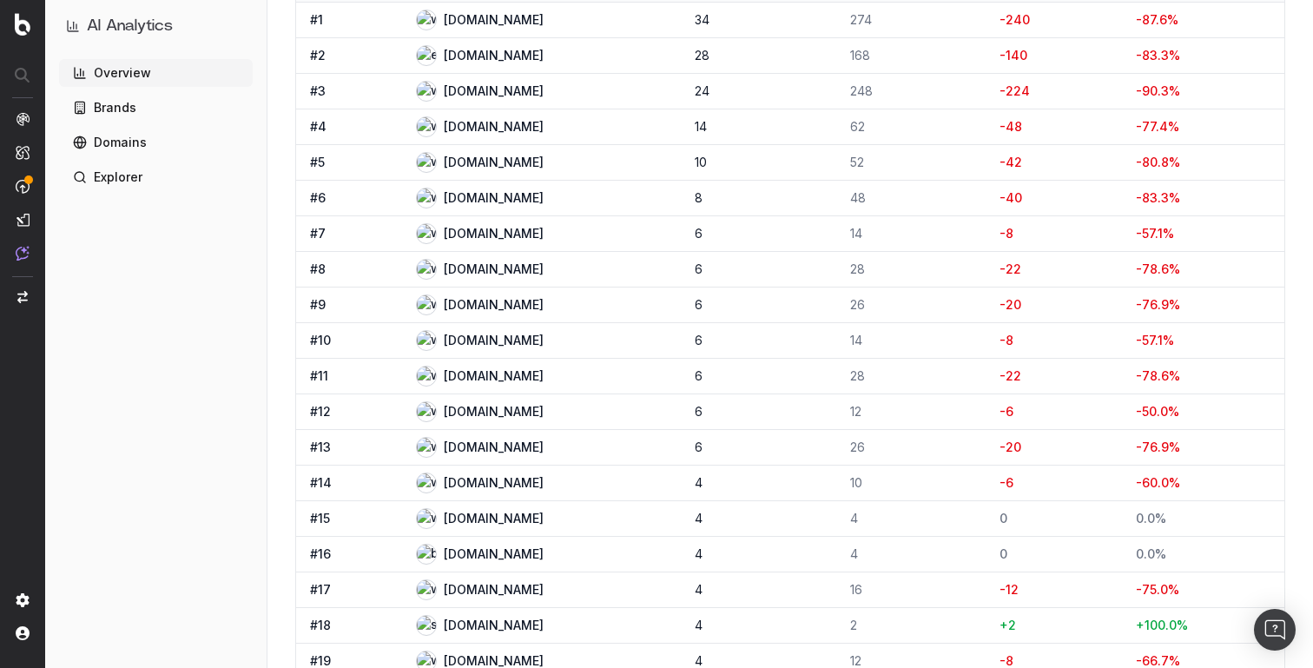
scroll to position [880, 0]
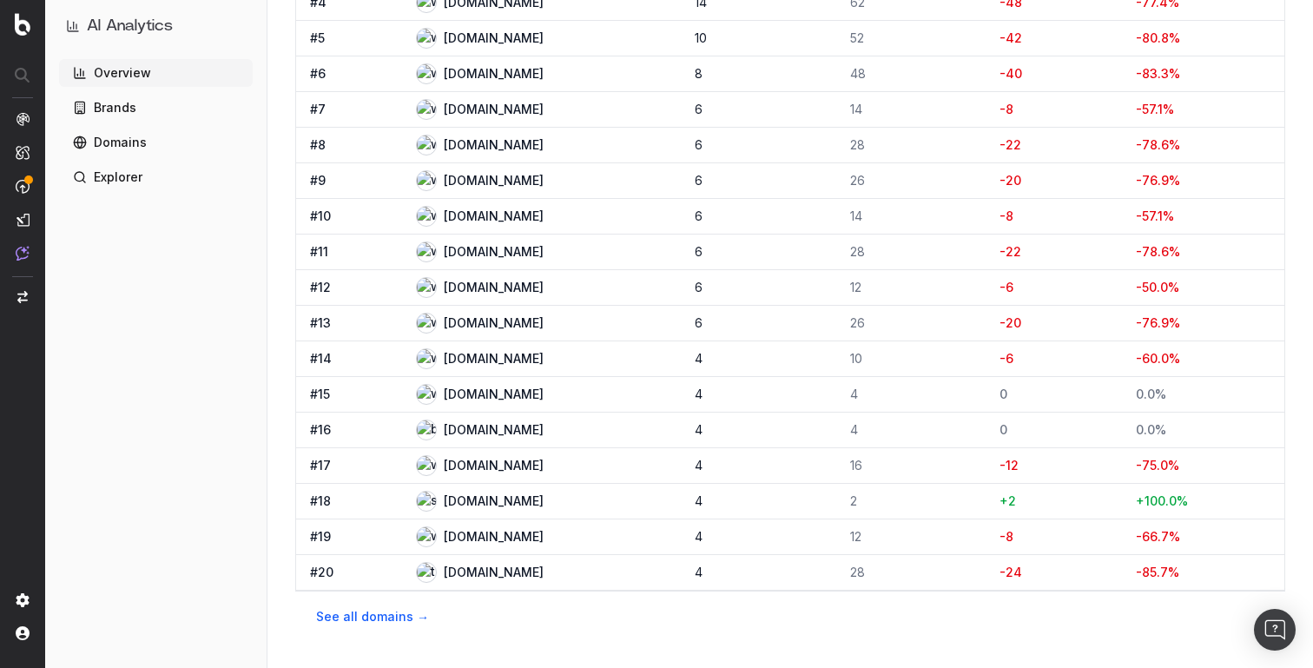
click at [471, 537] on span "[DOMAIN_NAME]" at bounding box center [494, 536] width 100 height 17
click at [502, 497] on span "[DOMAIN_NAME]" at bounding box center [494, 500] width 100 height 17
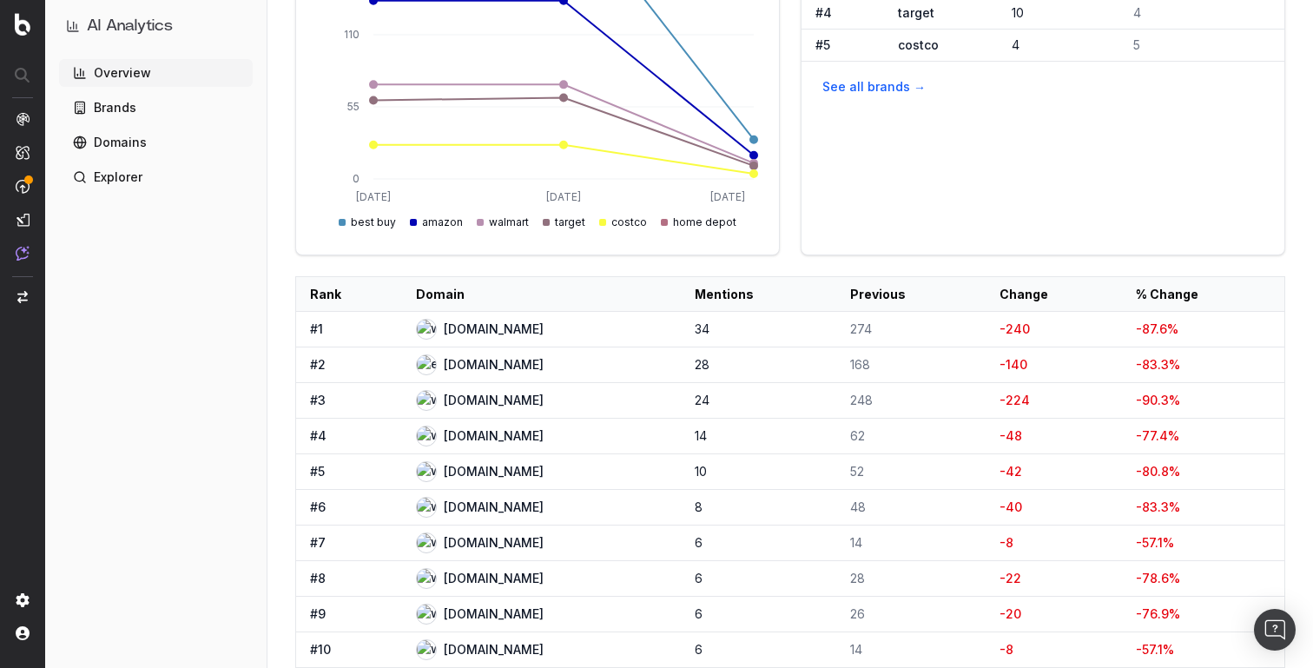
scroll to position [0, 0]
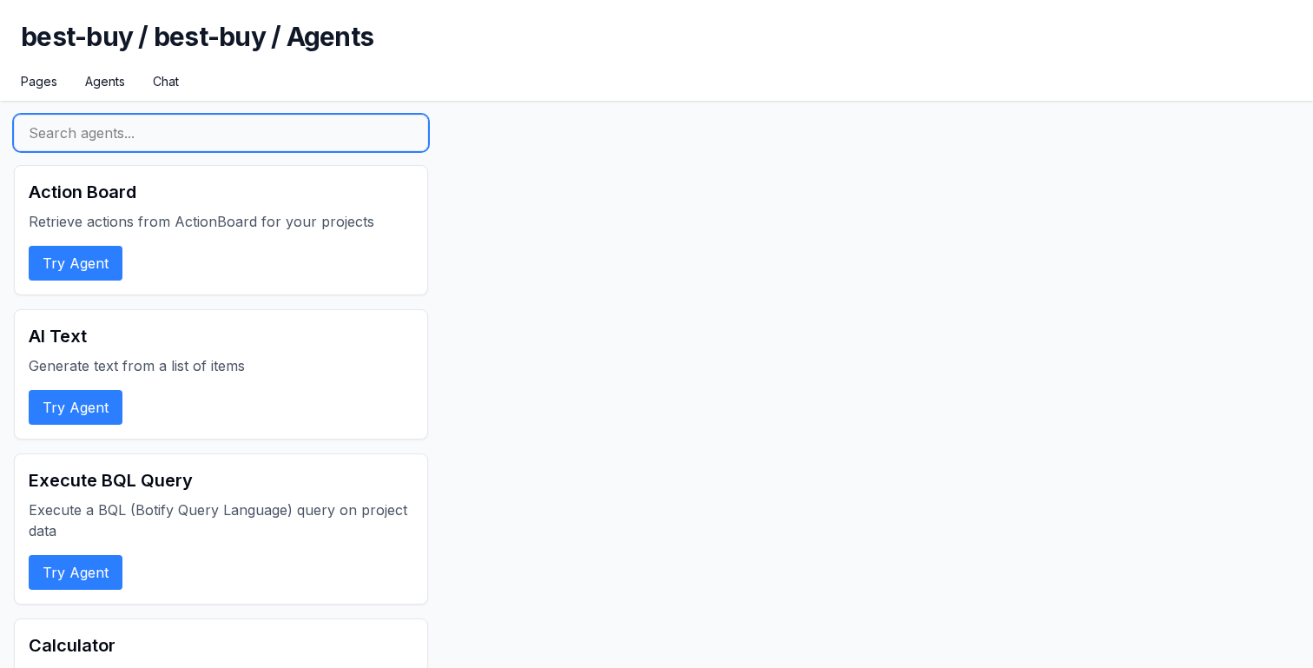
click at [265, 129] on input "text" at bounding box center [221, 133] width 414 height 36
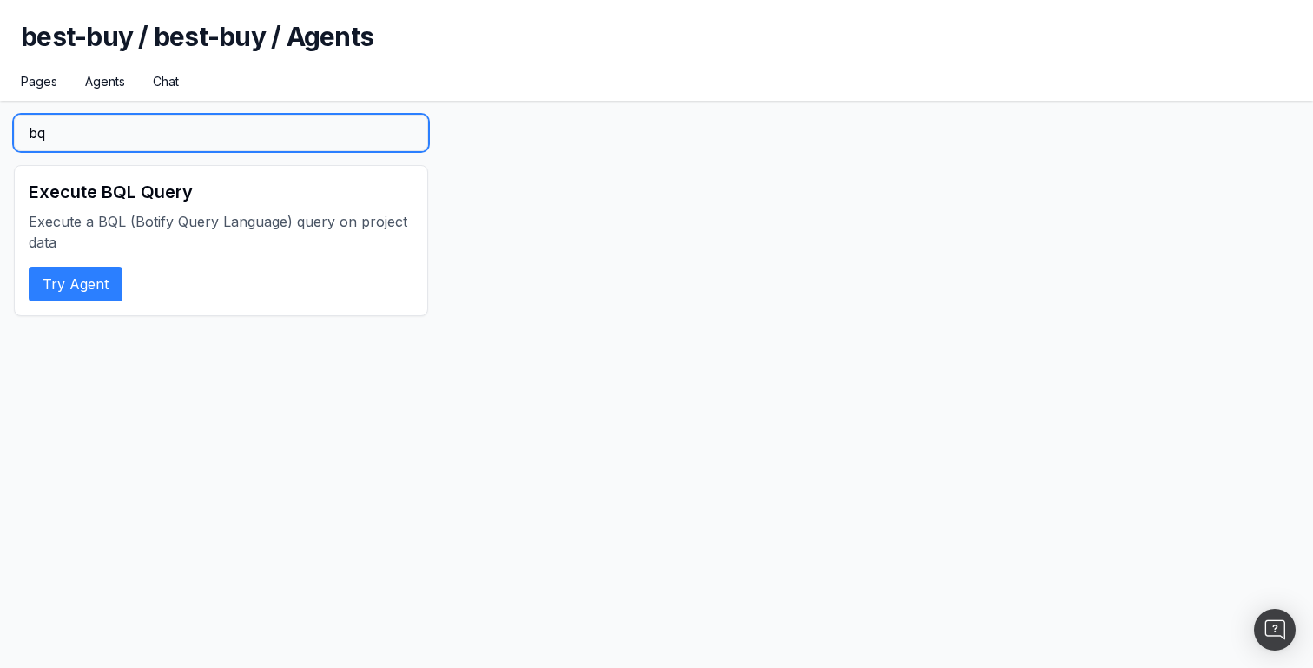
type input "b"
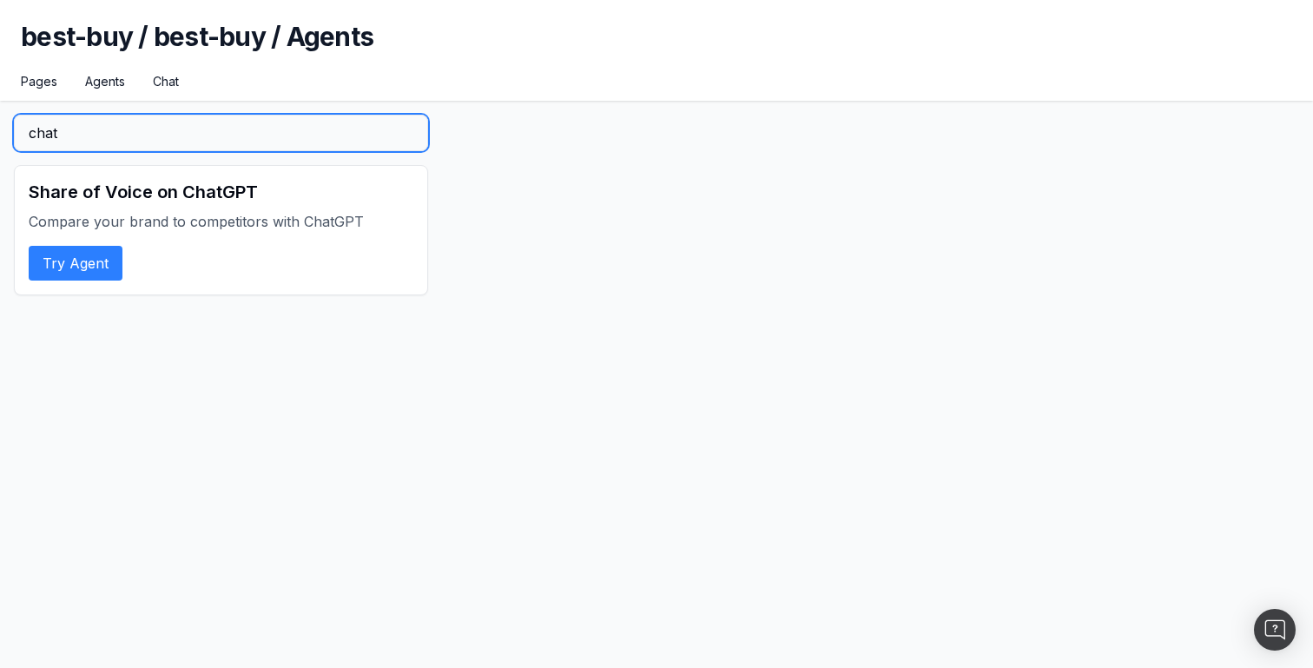
type input "chat"
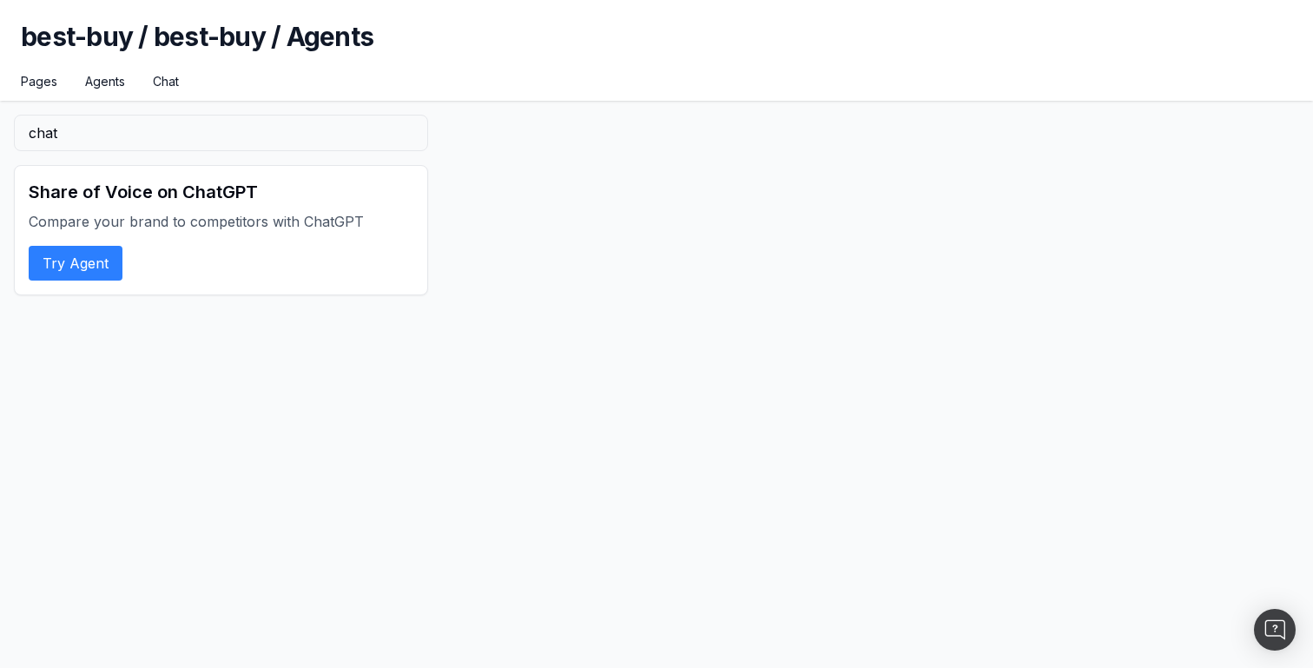
click at [89, 280] on div "Share of Voice on ChatGPT Compare your brand to competitors with ChatGPT Try Ag…" at bounding box center [221, 230] width 414 height 130
click at [91, 259] on button "Try Agent" at bounding box center [76, 263] width 94 height 35
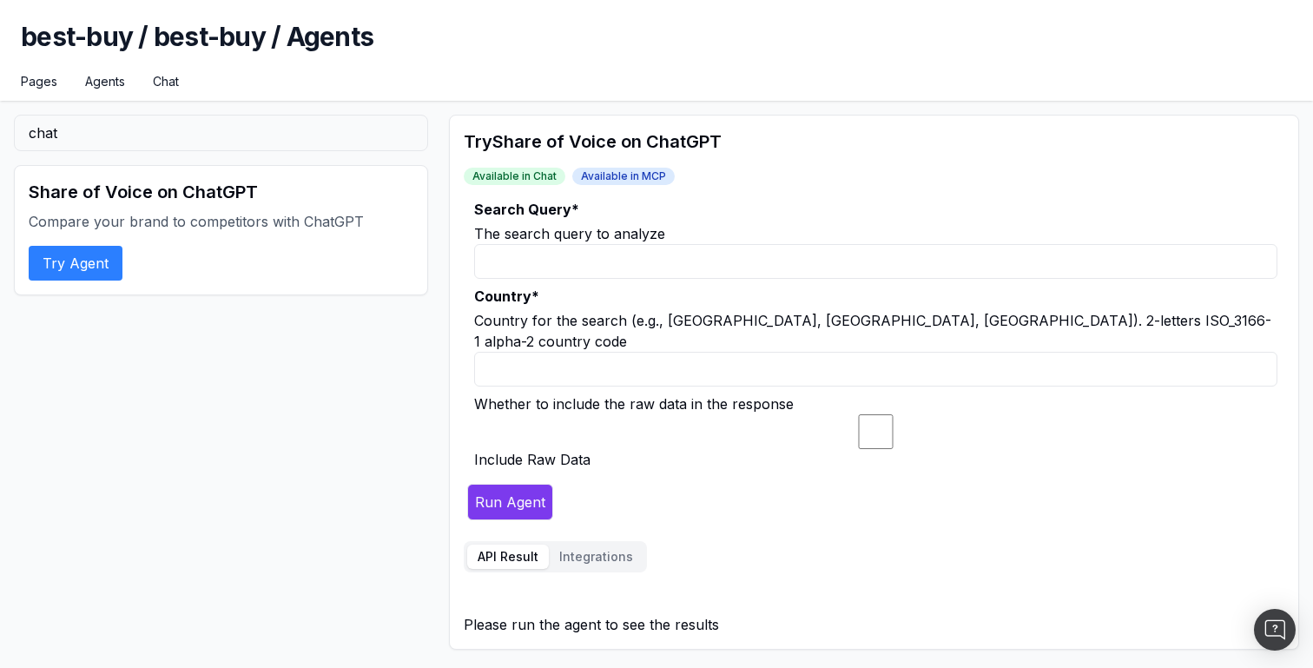
click at [514, 259] on input "Search Query *" at bounding box center [875, 261] width 803 height 35
type input "qui est le présidnet us?"
click at [502, 352] on input "Country *" at bounding box center [875, 369] width 803 height 35
type input "FR"
click at [587, 304] on label "Country *" at bounding box center [875, 296] width 803 height 21
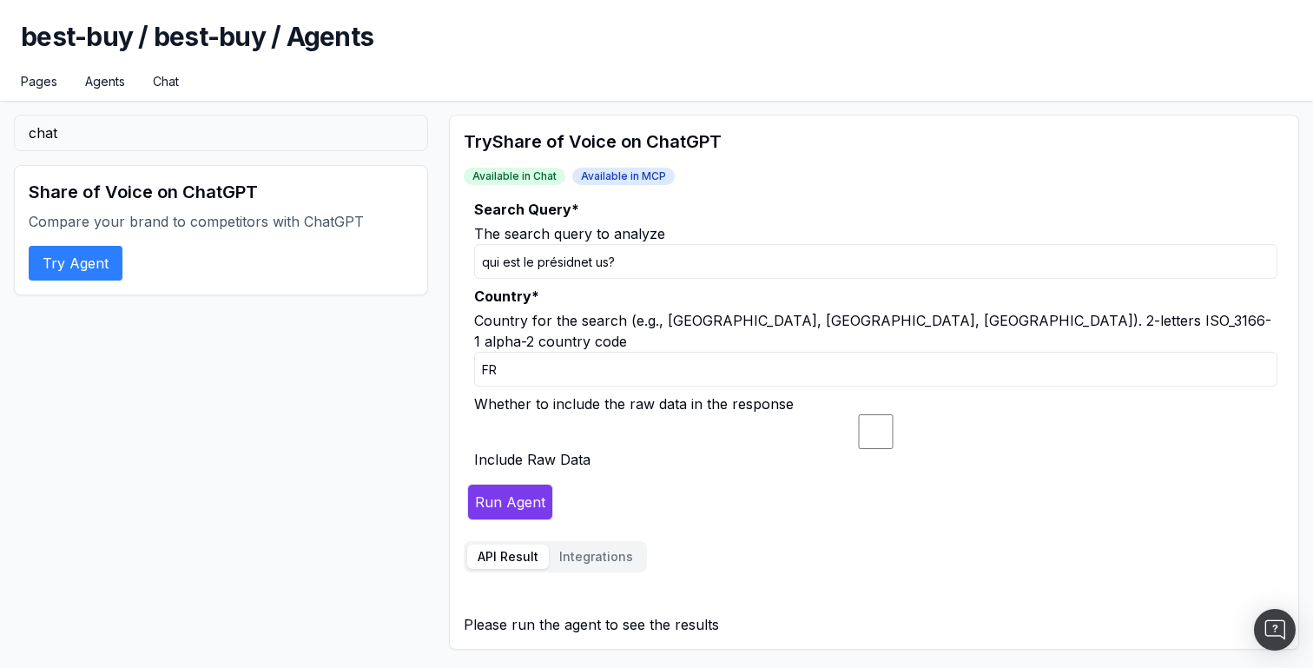
click at [587, 352] on input "FR" at bounding box center [875, 369] width 803 height 35
click at [681, 315] on div "Country for the search (e.g., US, FR, GB). 2-letters ISO_3166-1 alpha-2 country…" at bounding box center [875, 331] width 803 height 42
click at [501, 484] on button "Run Agent" at bounding box center [510, 502] width 86 height 36
